Goal: Information Seeking & Learning: Learn about a topic

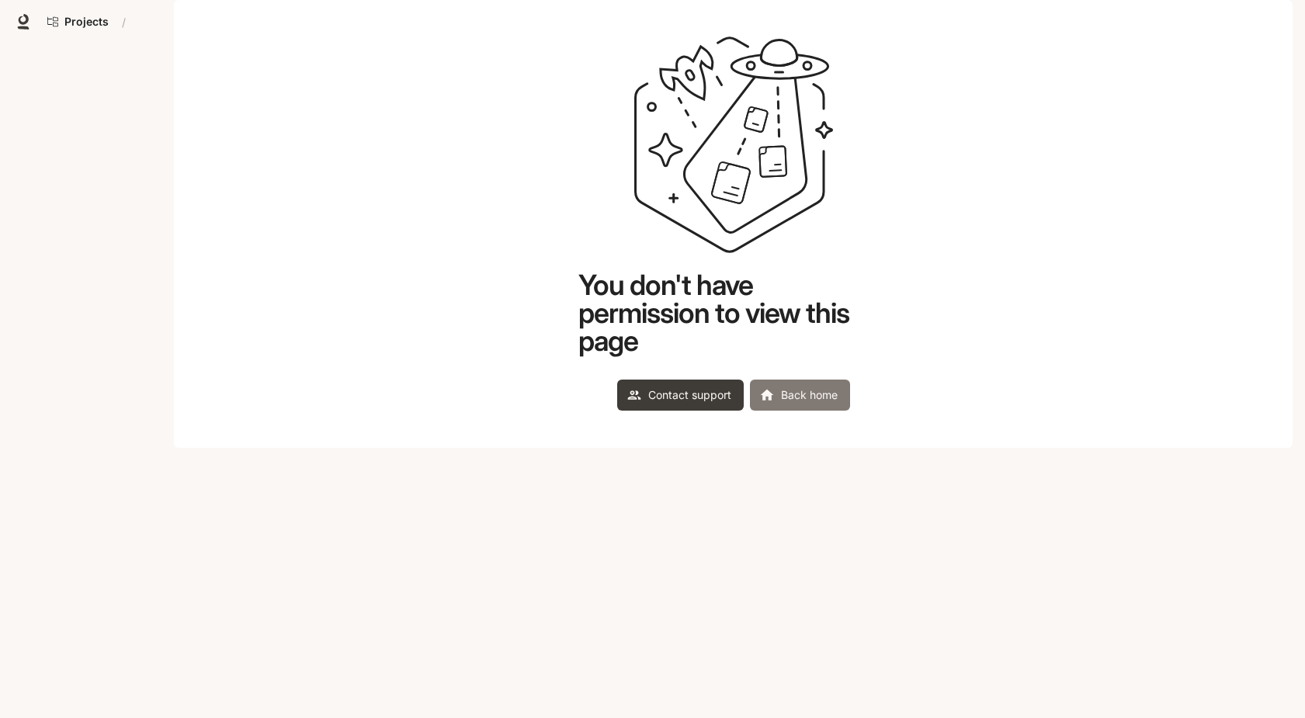
click at [809, 411] on link "Back home" at bounding box center [800, 395] width 100 height 31
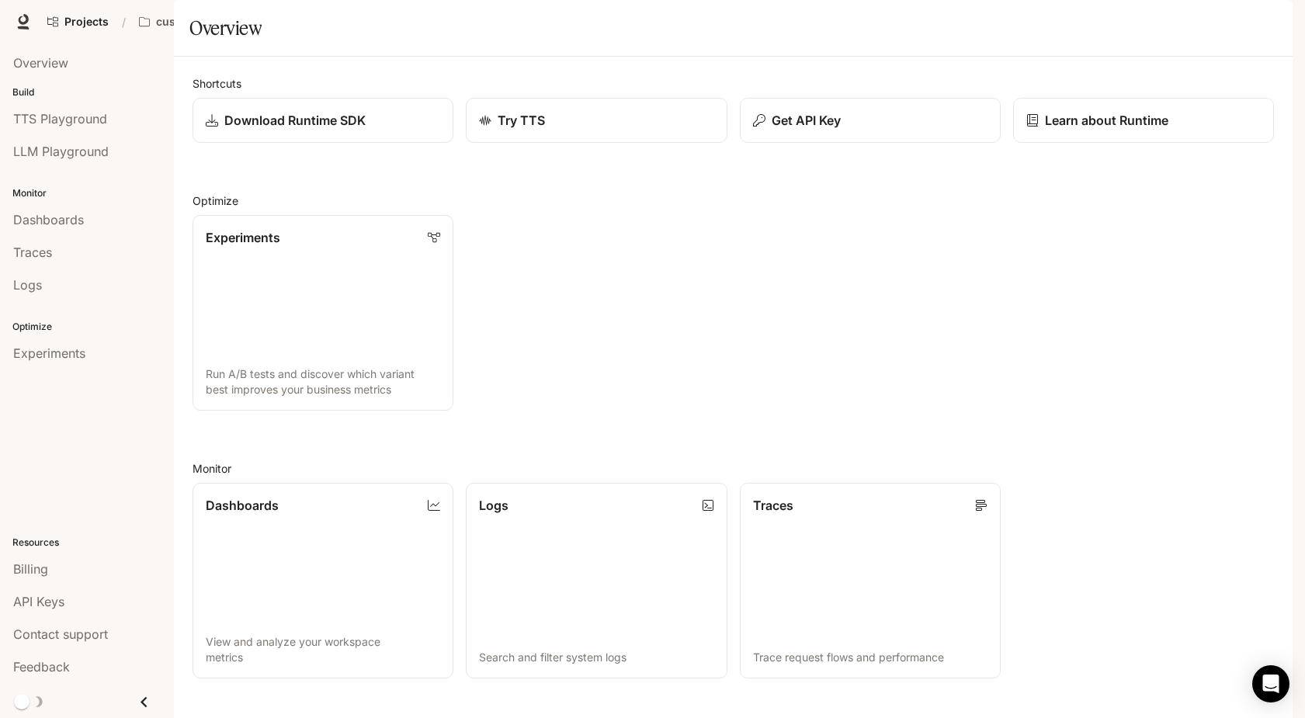
click at [1179, 19] on span "Documentation" at bounding box center [1170, 21] width 77 height 19
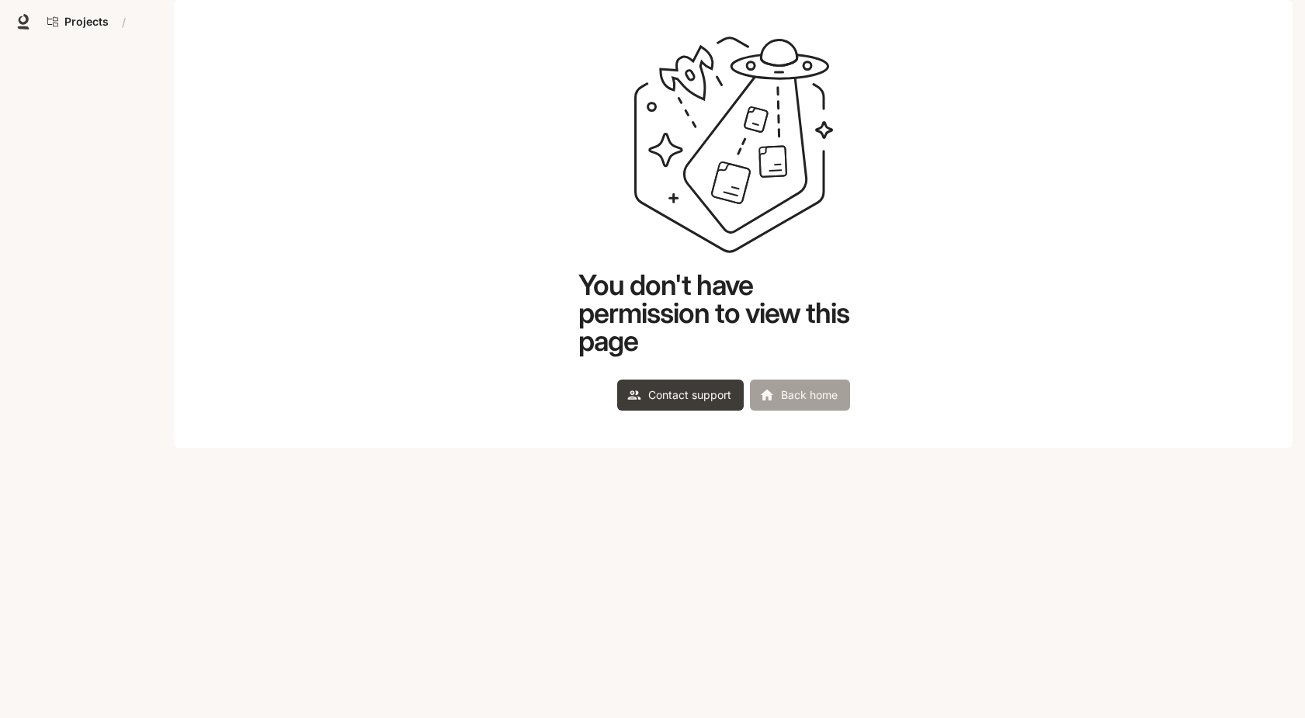
click at [796, 411] on link "Back home" at bounding box center [800, 395] width 100 height 31
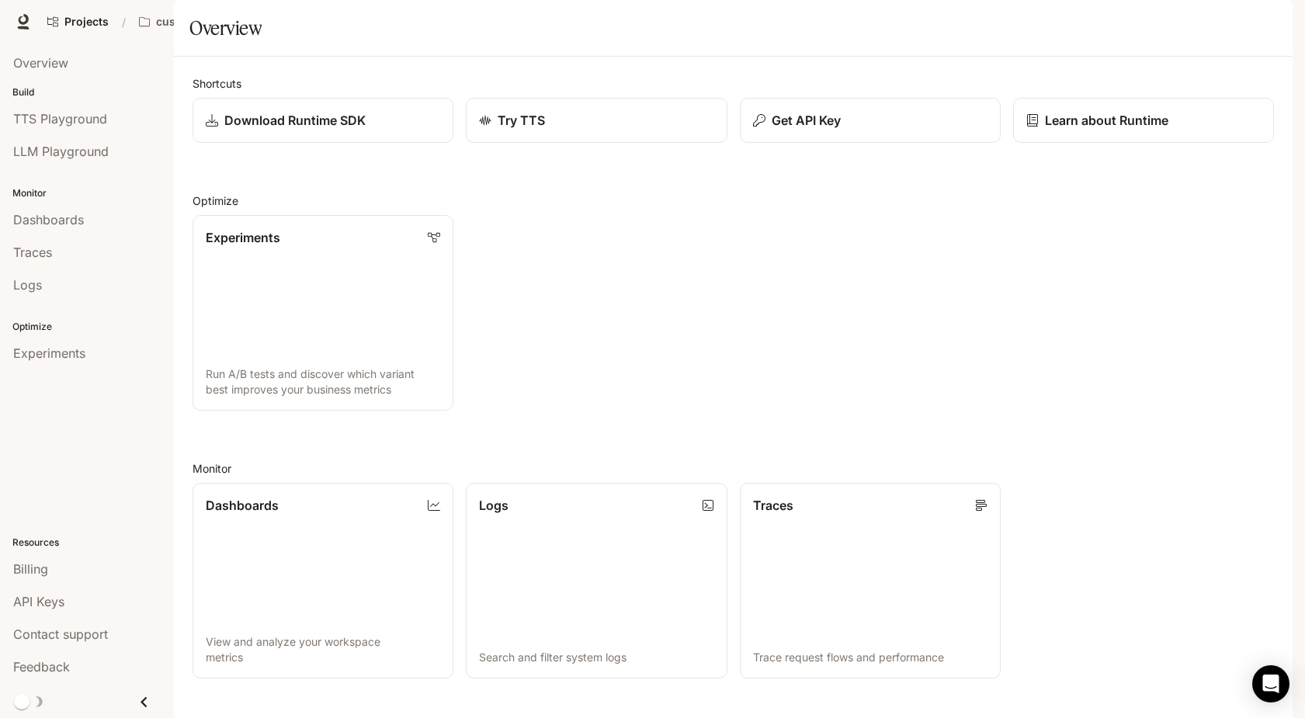
click at [1274, 20] on icon "button" at bounding box center [1270, 22] width 12 height 12
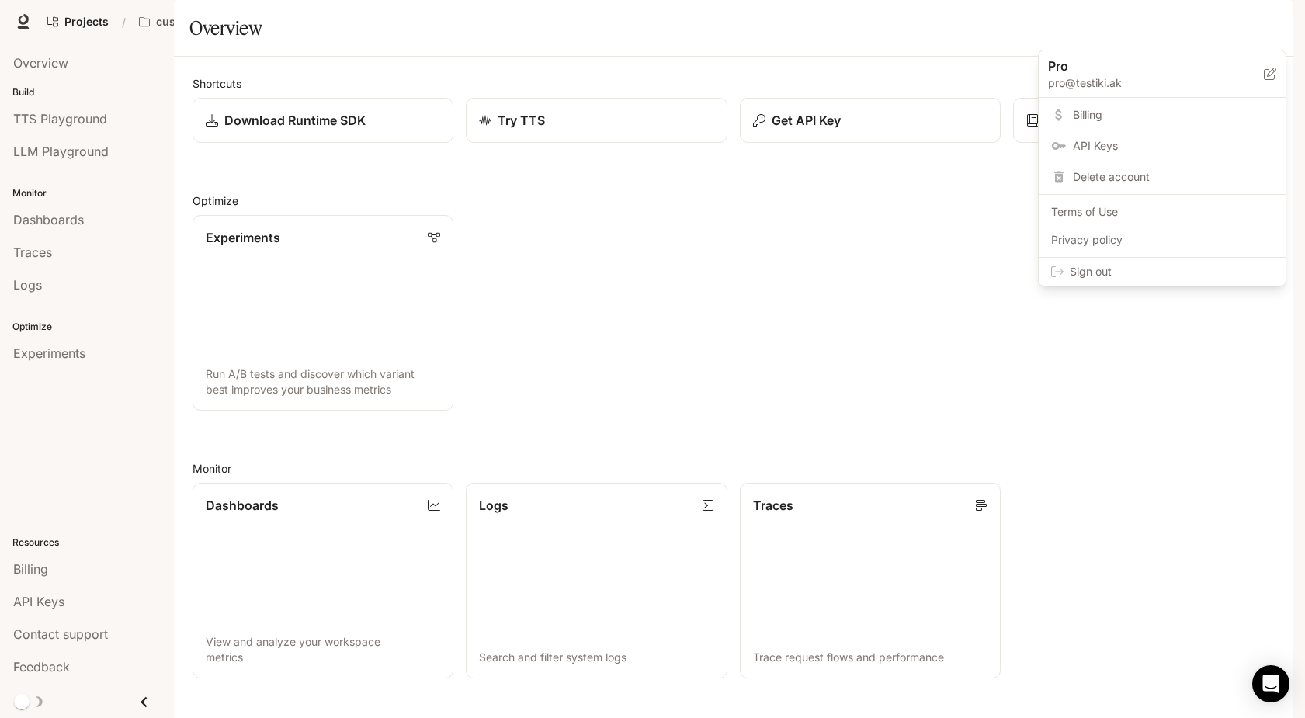
click at [1089, 274] on span "Sign out" at bounding box center [1170, 272] width 203 height 16
